Goal: Transaction & Acquisition: Purchase product/service

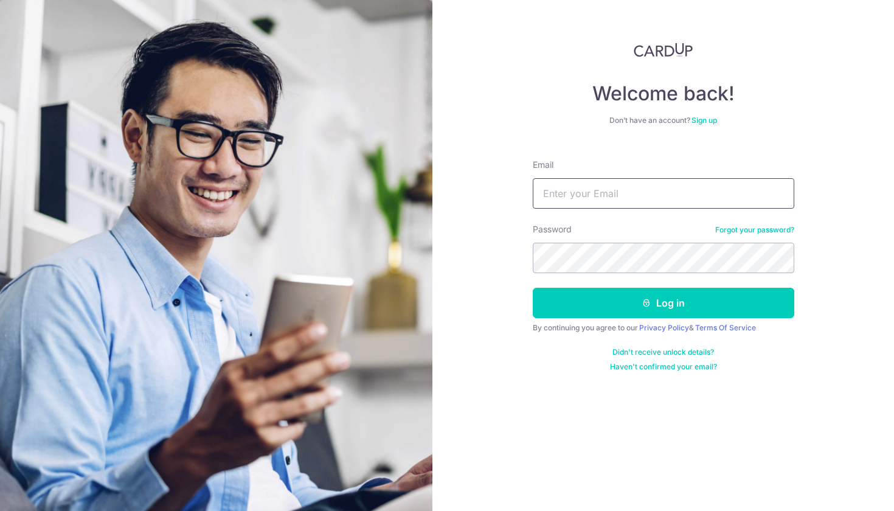
type input "[EMAIL_ADDRESS][DOMAIN_NAME]"
click at [663, 303] on button "Log in" at bounding box center [663, 303] width 261 height 30
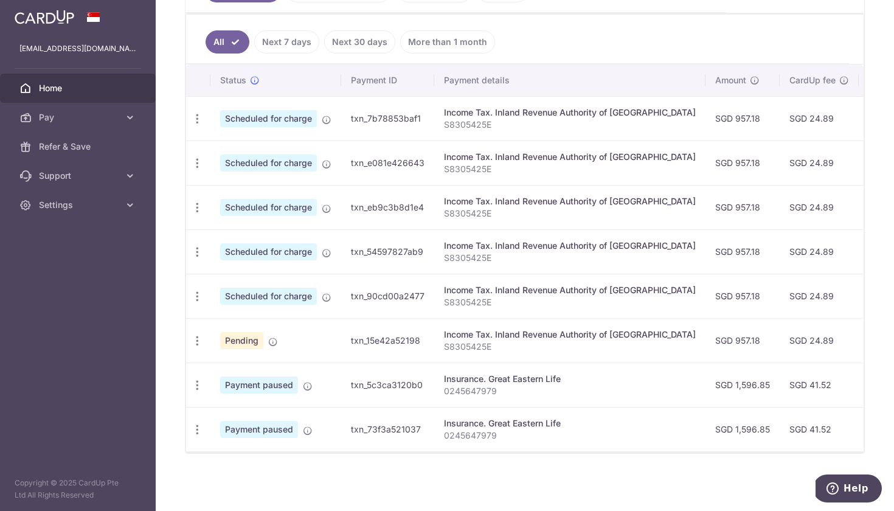
scroll to position [317, 0]
click at [296, 36] on link "Next 7 days" at bounding box center [286, 41] width 65 height 23
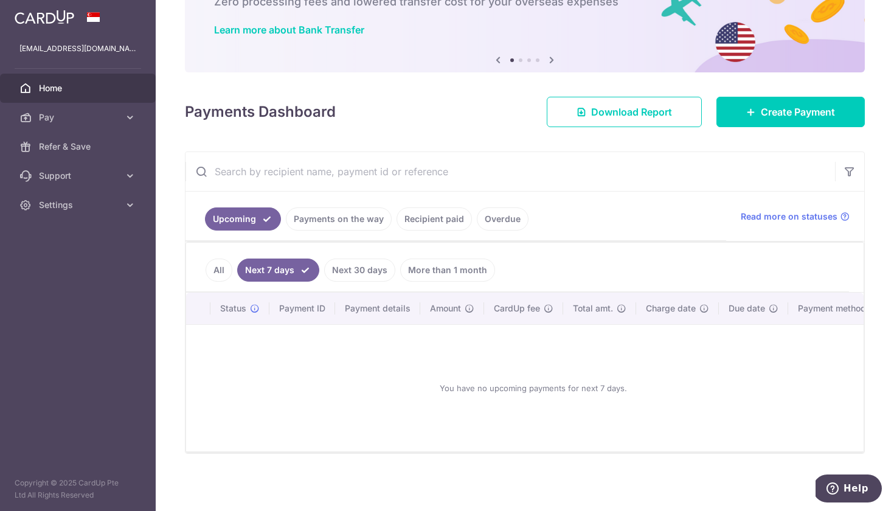
scroll to position [83, 0]
click at [129, 119] on icon at bounding box center [130, 117] width 12 height 12
click at [366, 224] on link "Payments on the way" at bounding box center [339, 218] width 106 height 23
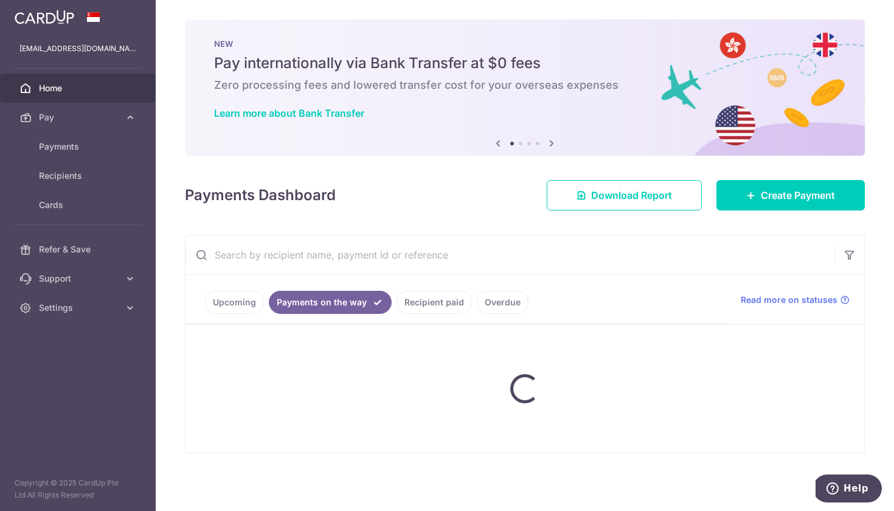
scroll to position [0, 0]
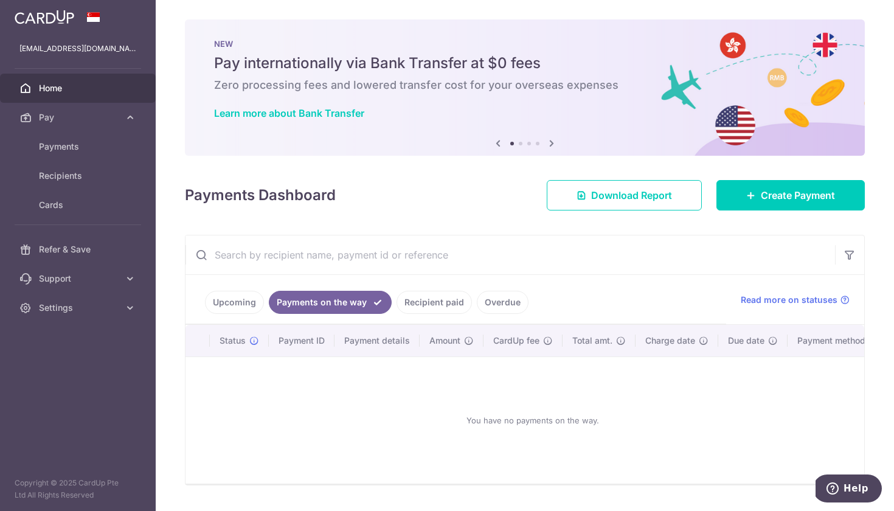
click at [226, 302] on link "Upcoming" at bounding box center [234, 302] width 59 height 23
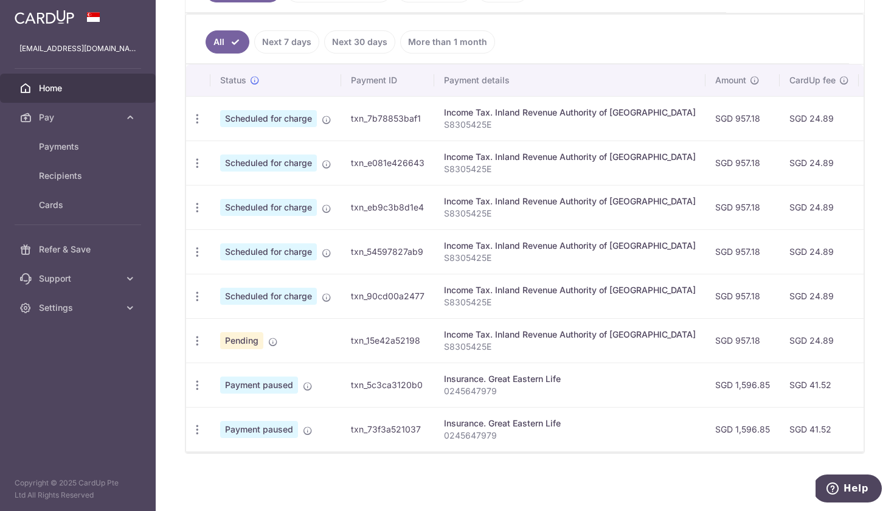
click at [371, 36] on link "Next 30 days" at bounding box center [359, 41] width 71 height 23
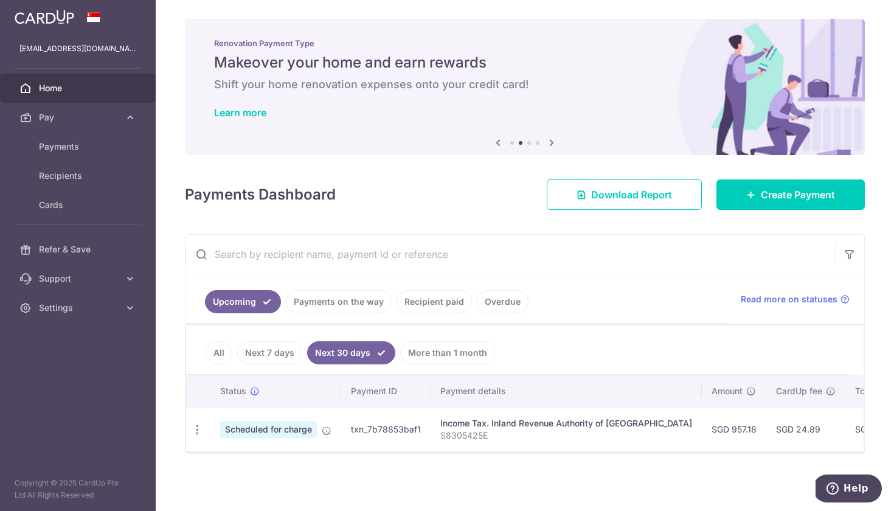
scroll to position [1, 0]
click at [57, 120] on span "Pay" at bounding box center [79, 117] width 80 height 12
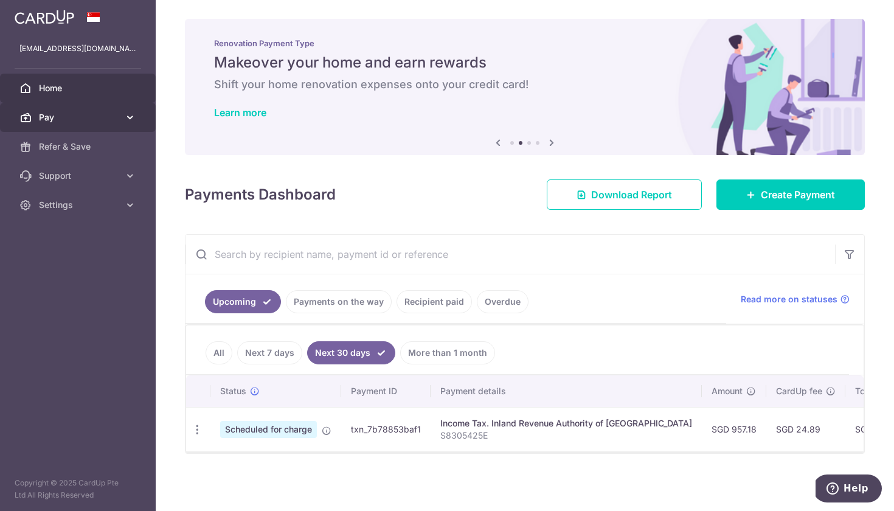
click at [57, 120] on span "Pay" at bounding box center [79, 117] width 80 height 12
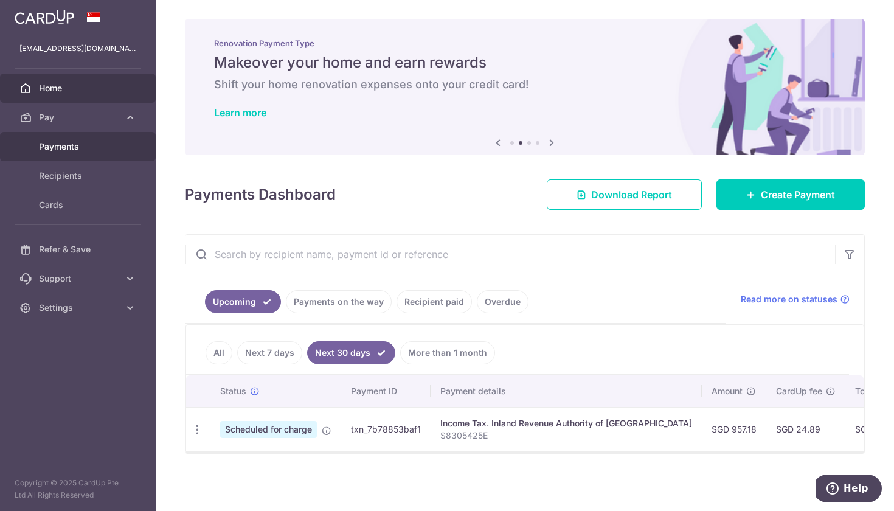
click at [67, 152] on span "Payments" at bounding box center [79, 146] width 80 height 12
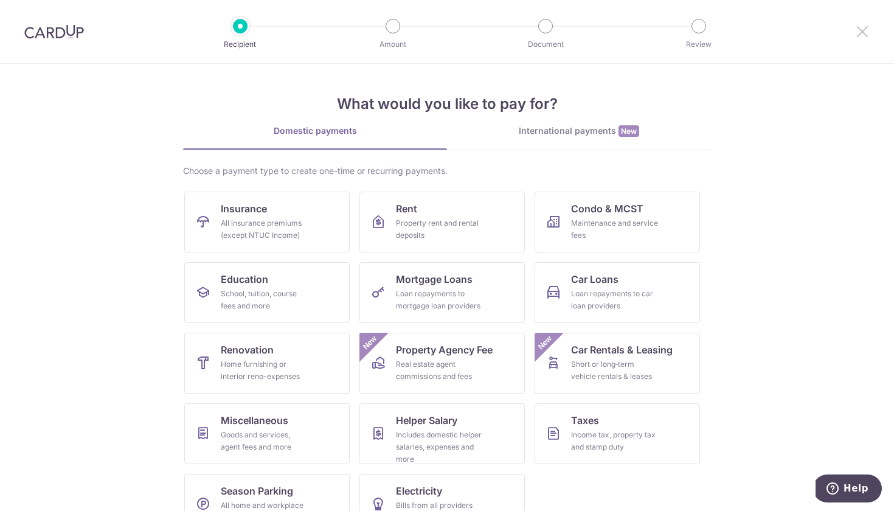
click at [862, 38] on icon at bounding box center [862, 31] width 15 height 15
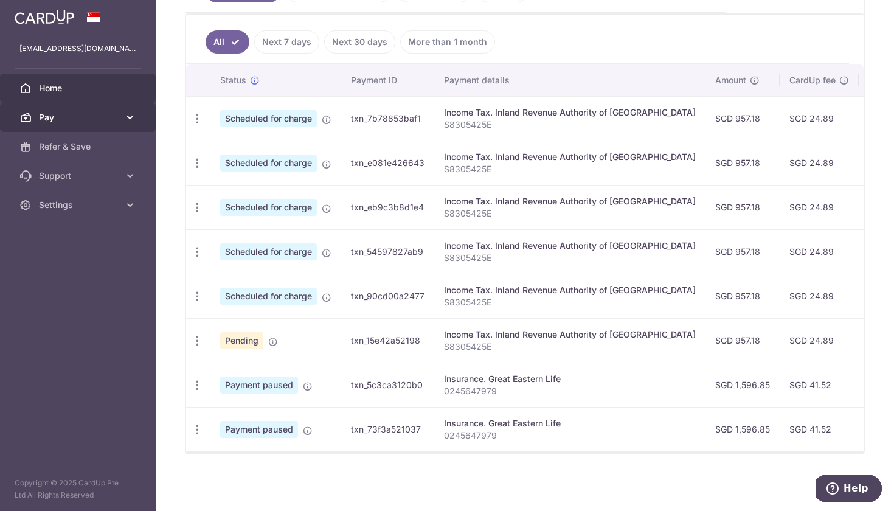
click at [88, 123] on span "Pay" at bounding box center [79, 117] width 80 height 12
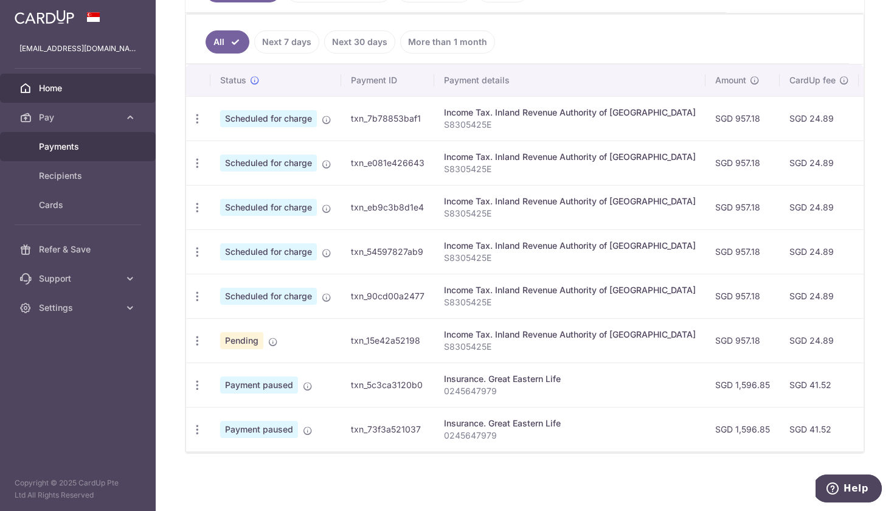
click at [82, 147] on span "Payments" at bounding box center [79, 146] width 80 height 12
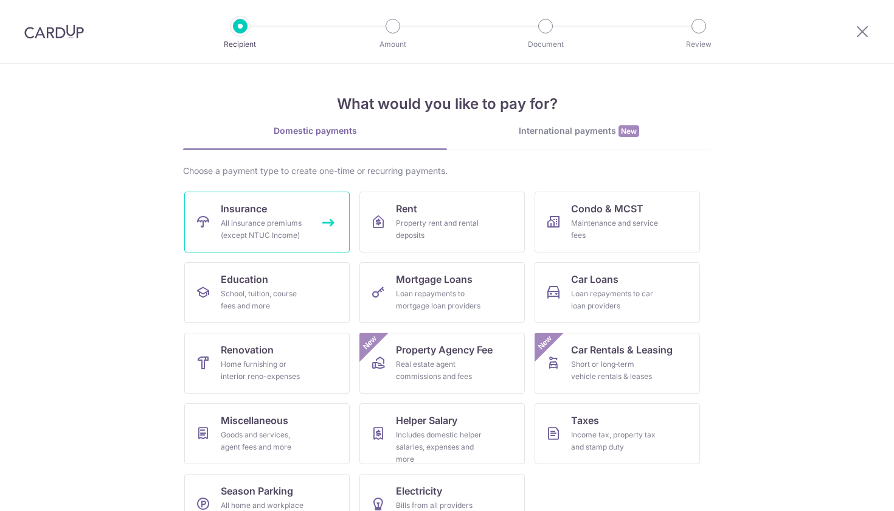
click at [292, 228] on div "All insurance premiums (except NTUC Income)" at bounding box center [265, 229] width 88 height 24
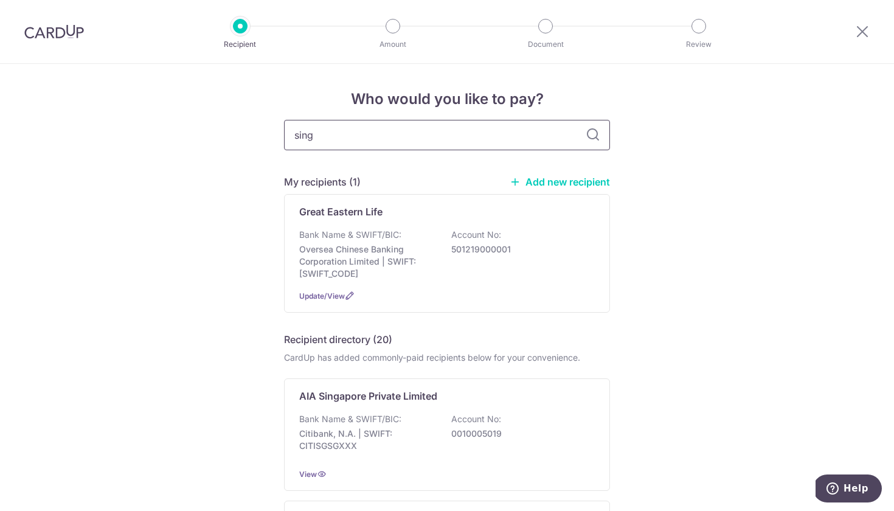
type input "singl"
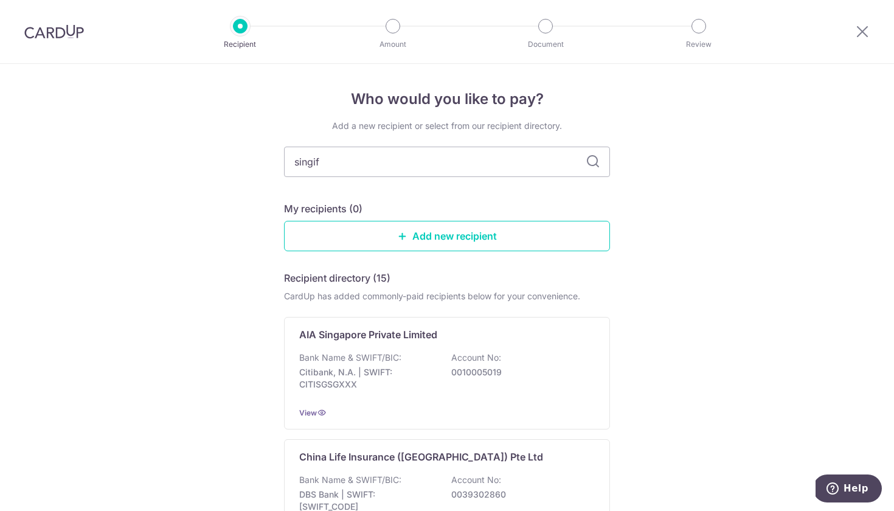
type input "singife"
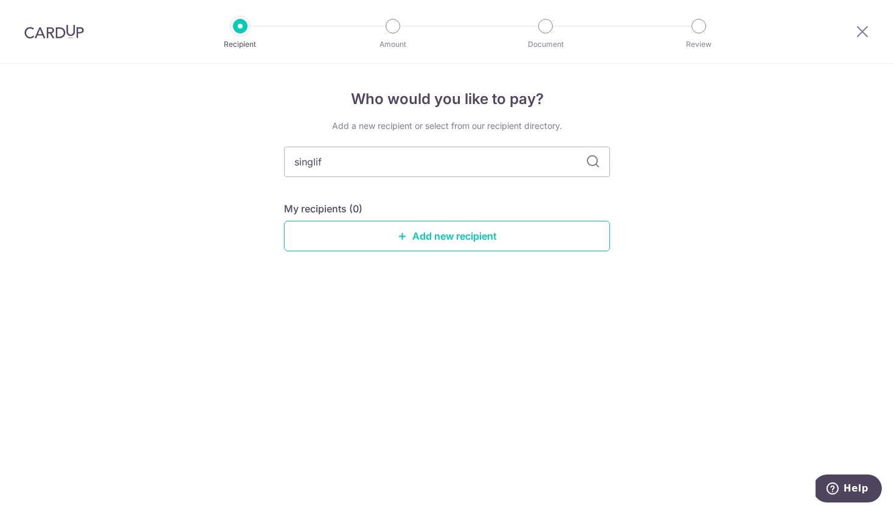
type input "singlife"
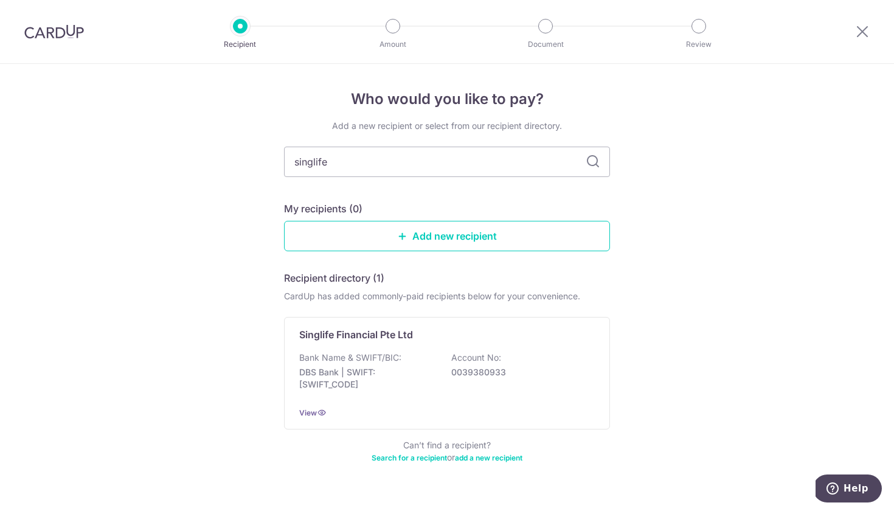
scroll to position [24, 0]
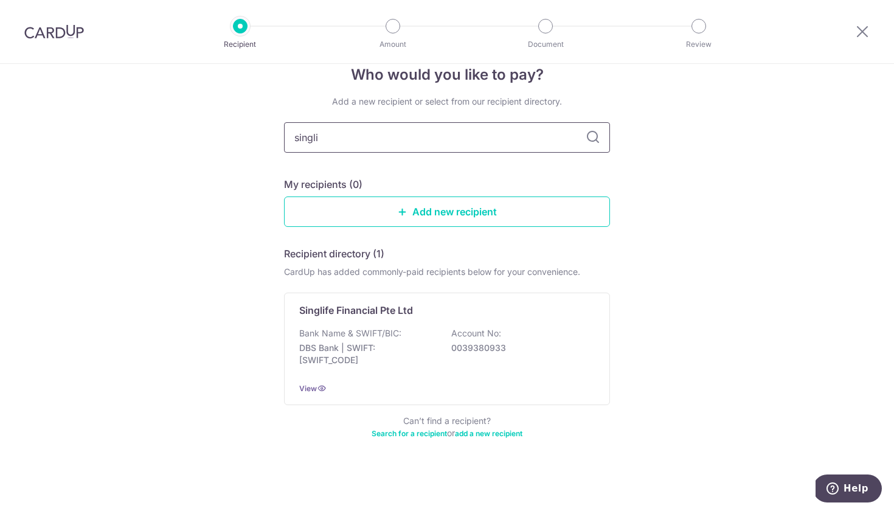
type input "singl"
type input "singapore life"
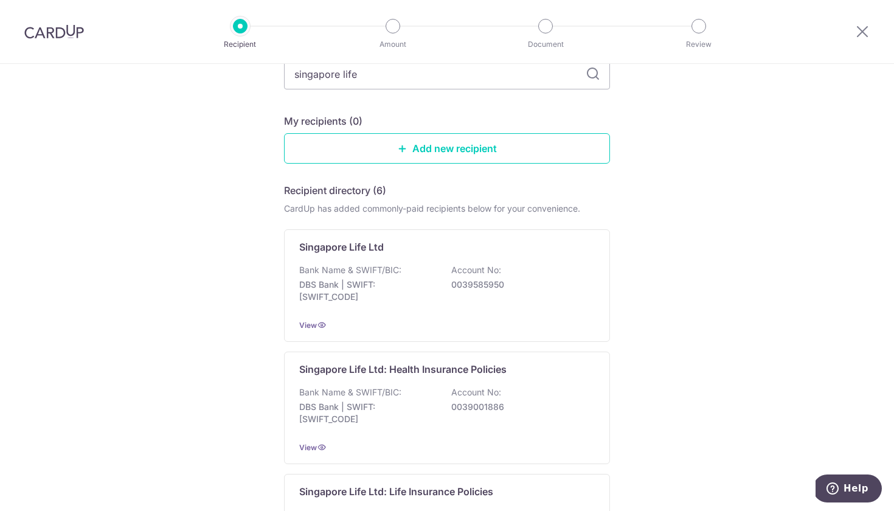
scroll to position [84, 0]
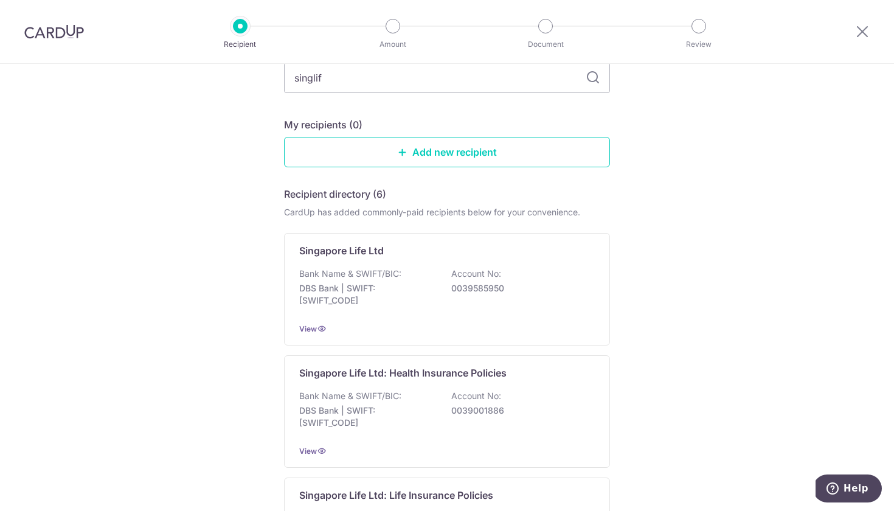
type input "singlife"
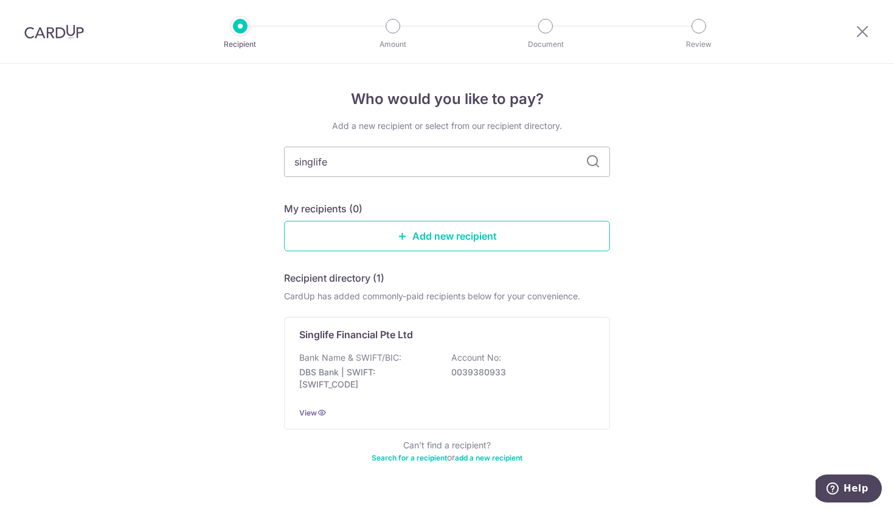
scroll to position [0, 0]
click at [860, 35] on icon at bounding box center [862, 31] width 15 height 15
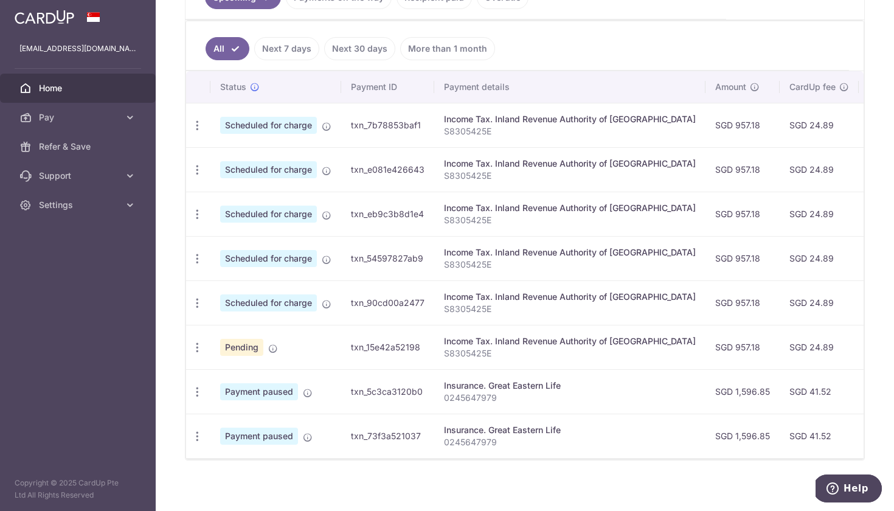
scroll to position [303, 0]
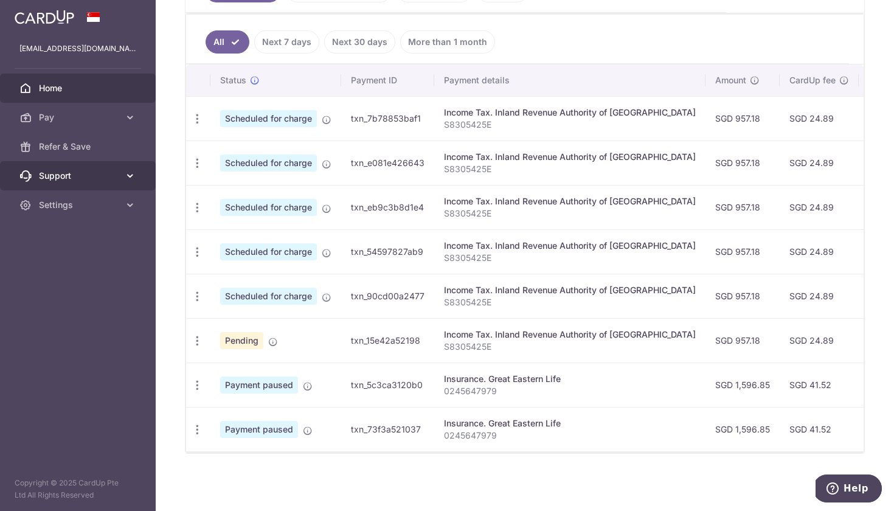
click at [138, 173] on link "Support" at bounding box center [78, 175] width 156 height 29
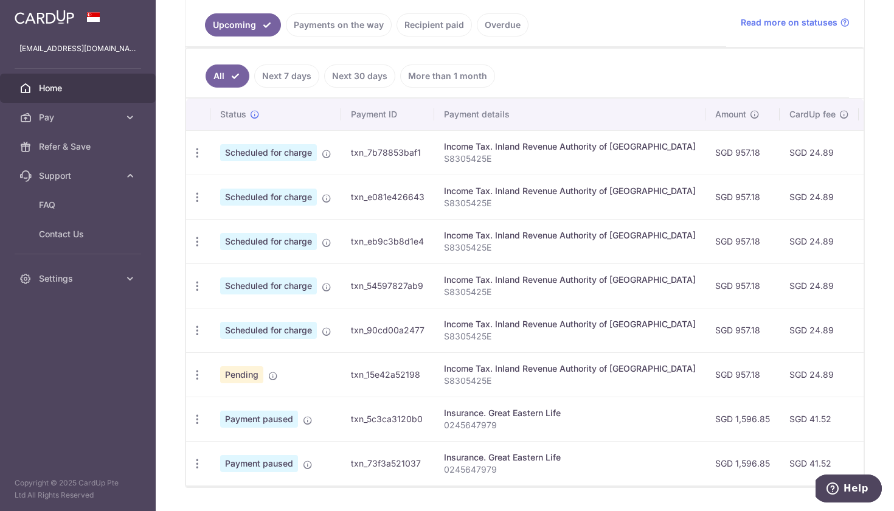
scroll to position [246, 0]
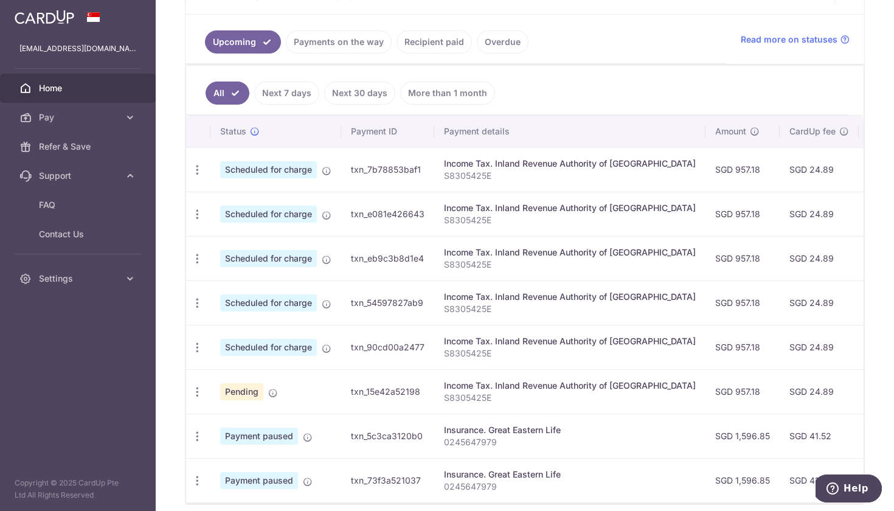
click at [330, 48] on link "Payments on the way" at bounding box center [339, 41] width 106 height 23
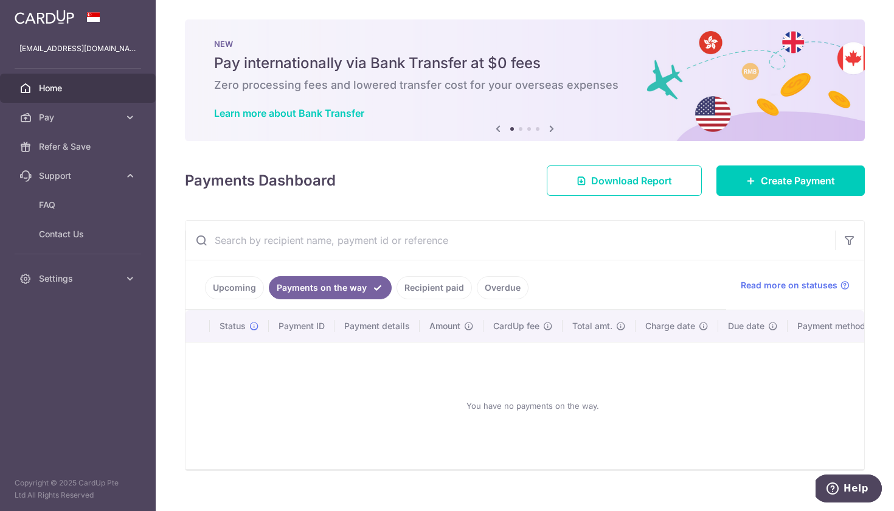
click at [443, 291] on link "Recipient paid" at bounding box center [433, 287] width 75 height 23
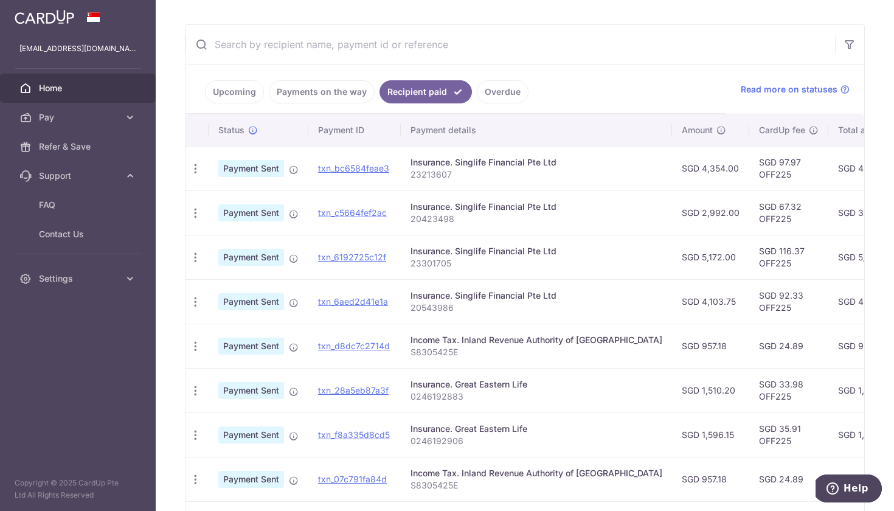
scroll to position [0, 2]
click at [75, 235] on span "Contact Us" at bounding box center [79, 234] width 80 height 12
click at [195, 302] on icon "button" at bounding box center [194, 302] width 13 height 13
click at [130, 346] on aside "[EMAIL_ADDRESS][DOMAIN_NAME] Home Pay Payments Recipients Cards Refer & Save Su…" at bounding box center [78, 255] width 156 height 511
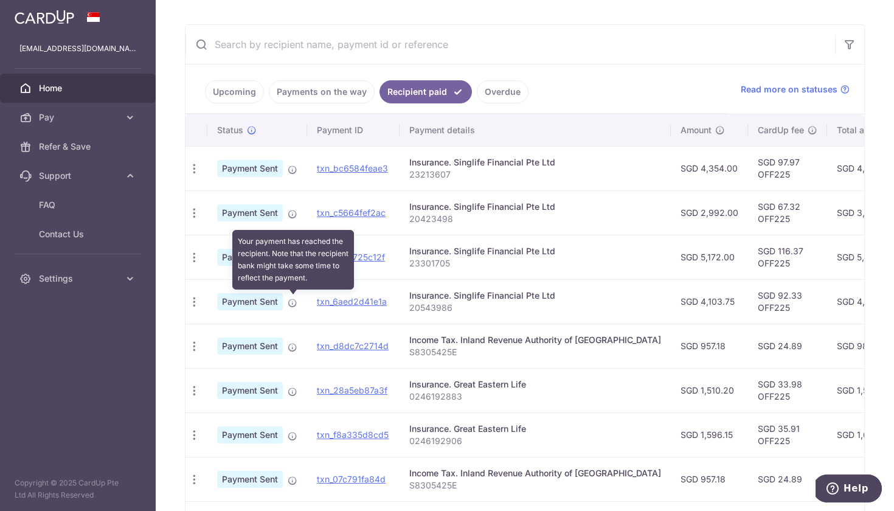
click at [292, 305] on icon at bounding box center [293, 303] width 10 height 10
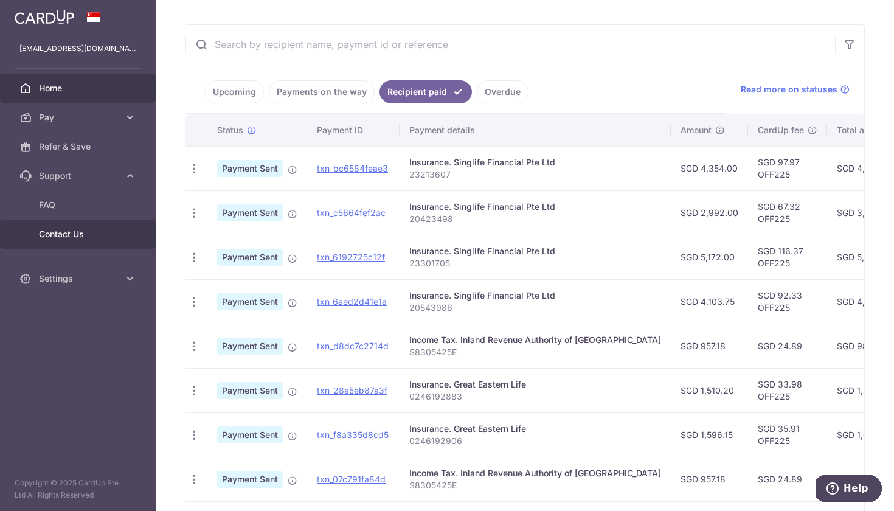
click at [54, 229] on span "Contact Us" at bounding box center [79, 234] width 80 height 12
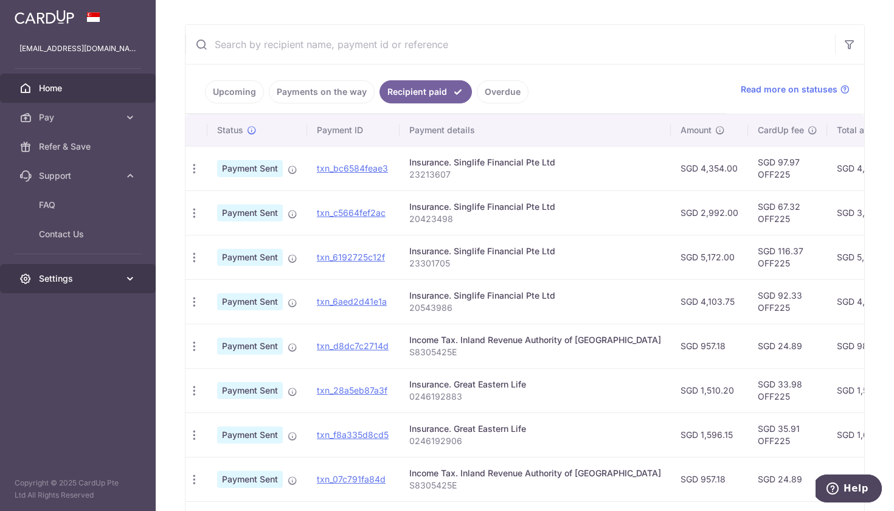
click at [52, 283] on span "Settings" at bounding box center [79, 278] width 80 height 12
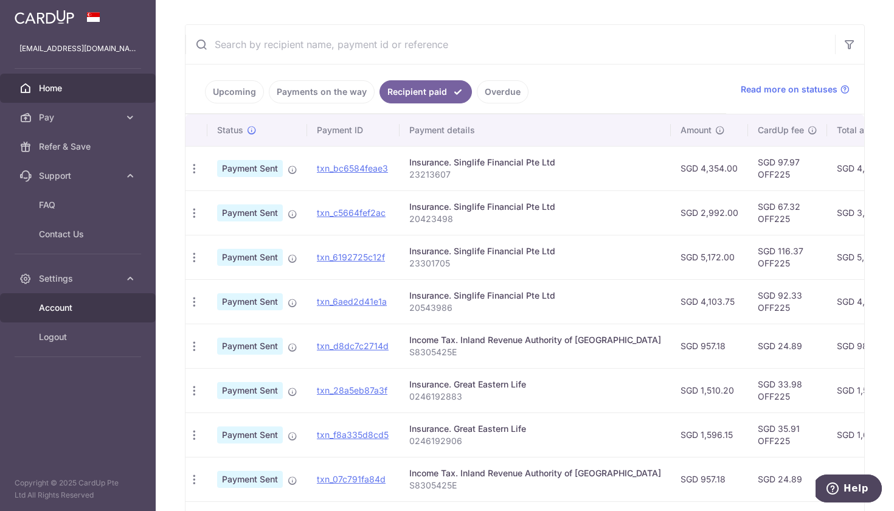
click at [57, 306] on span "Account" at bounding box center [79, 308] width 80 height 12
